Goal: Task Accomplishment & Management: Manage account settings

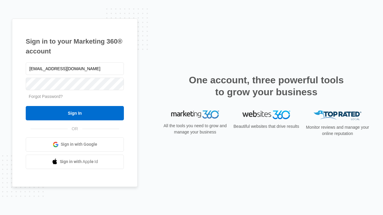
type input "dankie614@gmail.com"
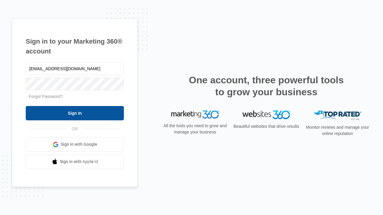
click at [75, 113] on input "Sign In" at bounding box center [75, 113] width 98 height 14
